Goal: Navigation & Orientation: Find specific page/section

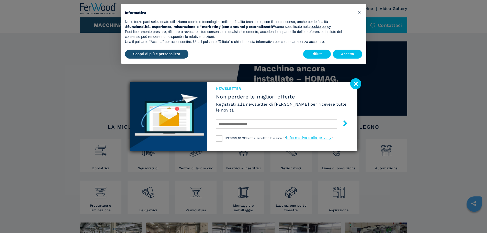
drag, startPoint x: 355, startPoint y: 85, endPoint x: 353, endPoint y: 77, distance: 8.3
click at [355, 84] on image at bounding box center [355, 83] width 11 height 11
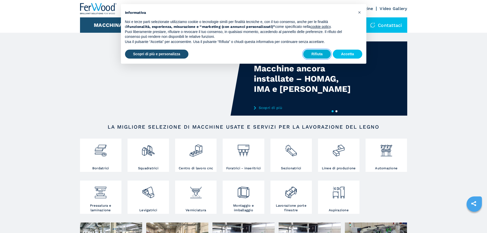
click at [325, 54] on button "Rifiuta" at bounding box center [317, 54] width 28 height 9
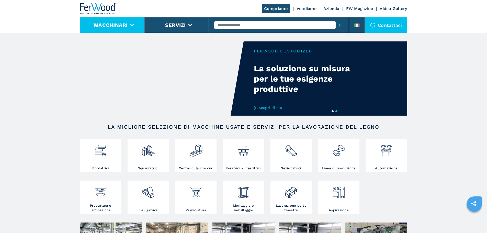
click at [115, 26] on button "Macchinari" at bounding box center [111, 25] width 34 height 6
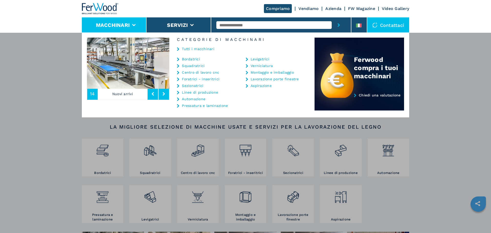
click at [190, 49] on link "Tutti i macchinari" at bounding box center [198, 49] width 32 height 4
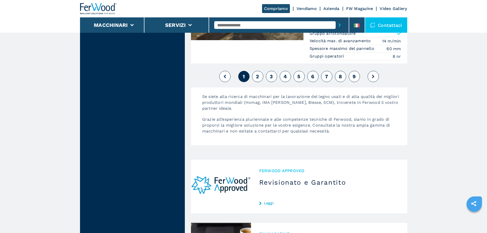
scroll to position [1227, 0]
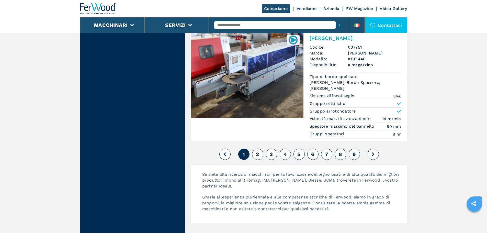
click at [373, 160] on button at bounding box center [373, 154] width 11 height 11
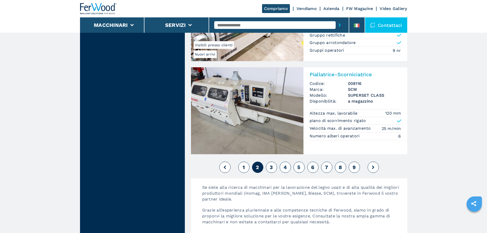
scroll to position [1150, 0]
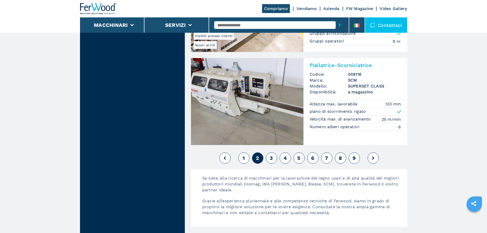
click at [375, 160] on button at bounding box center [373, 157] width 11 height 11
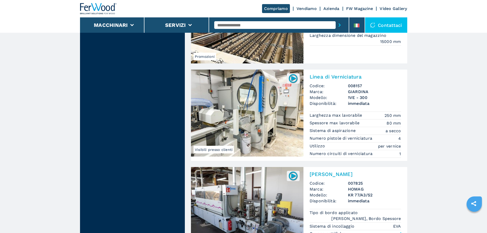
scroll to position [1176, 0]
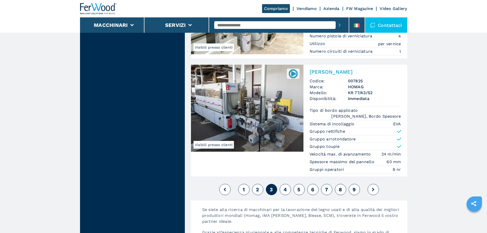
click at [372, 192] on button at bounding box center [373, 189] width 11 height 11
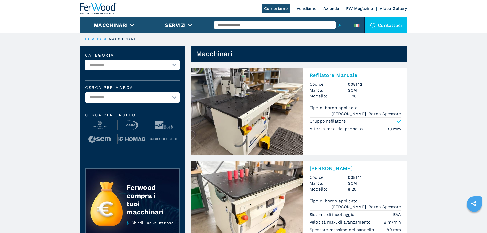
click at [391, 23] on div "Contattaci" at bounding box center [386, 24] width 42 height 15
